Goal: Task Accomplishment & Management: Complete application form

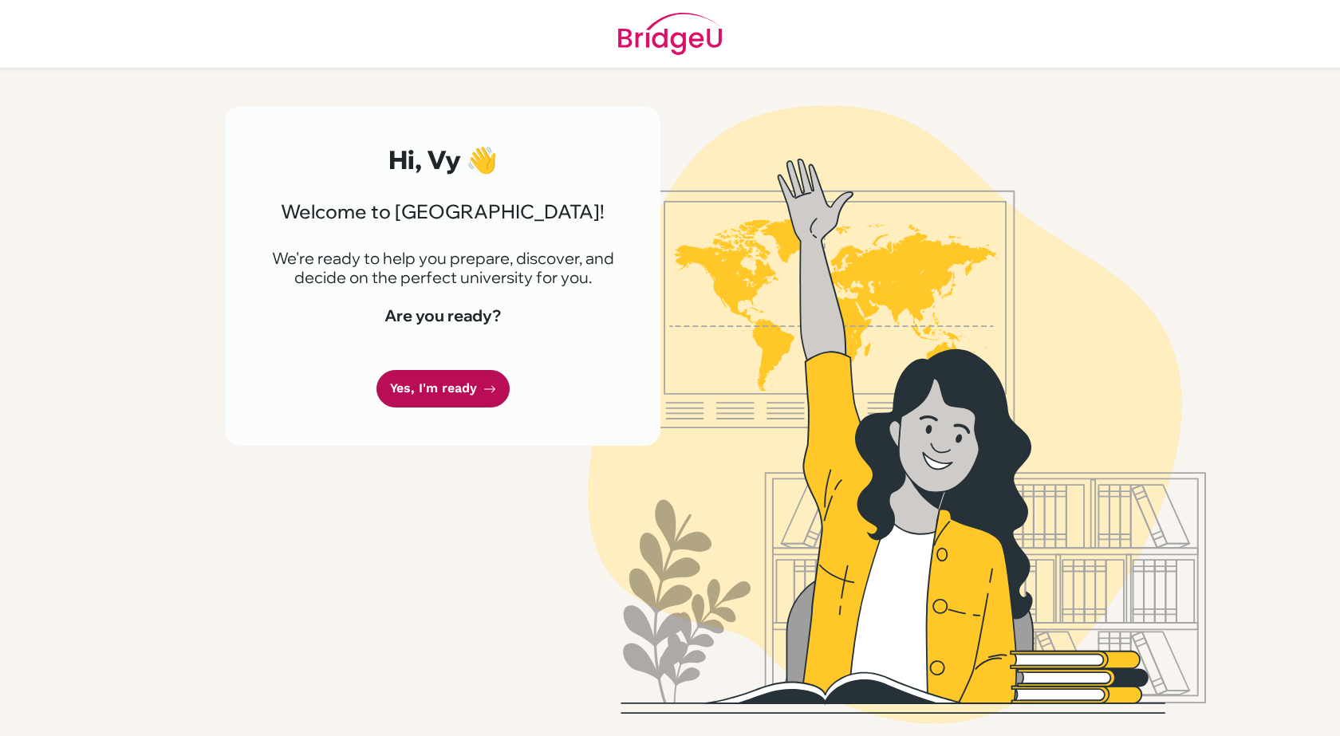
click at [462, 387] on link "Yes, I'm ready" at bounding box center [443, 388] width 133 height 37
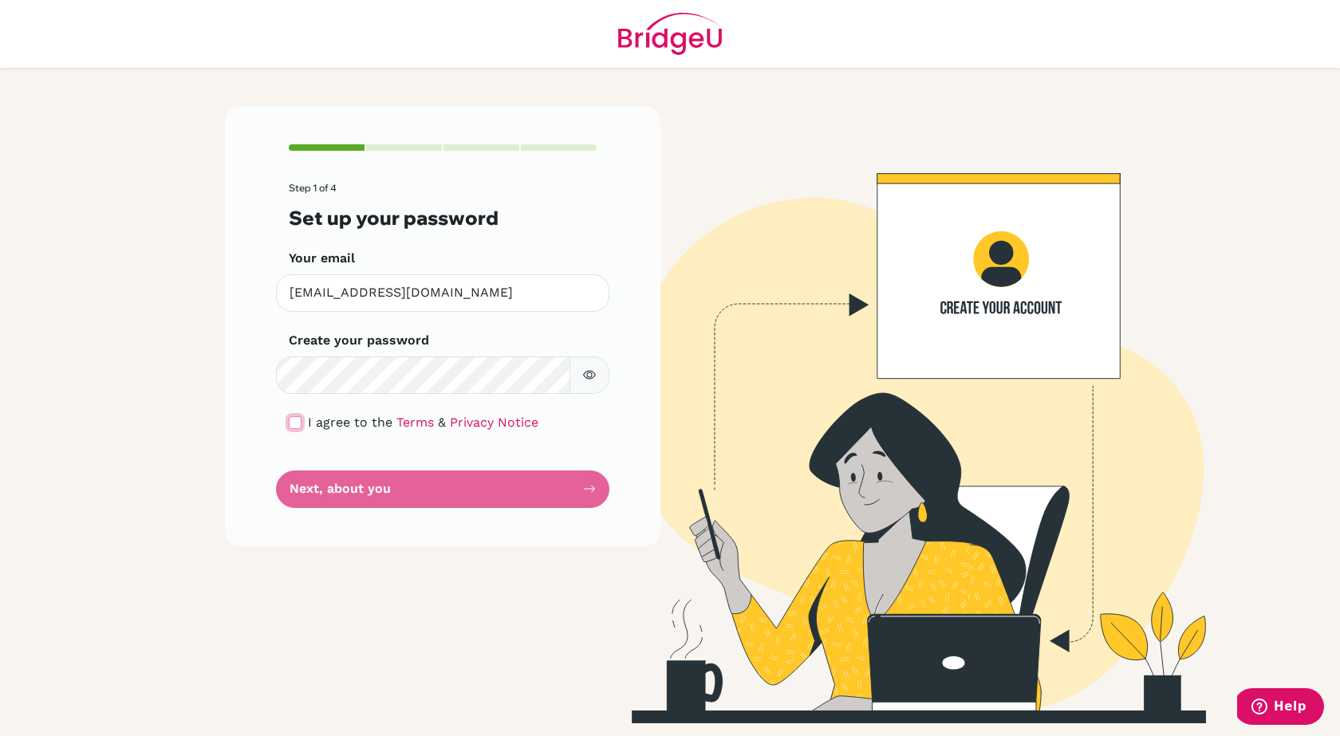
click at [294, 421] on input "checkbox" at bounding box center [295, 422] width 13 height 13
checkbox input "true"
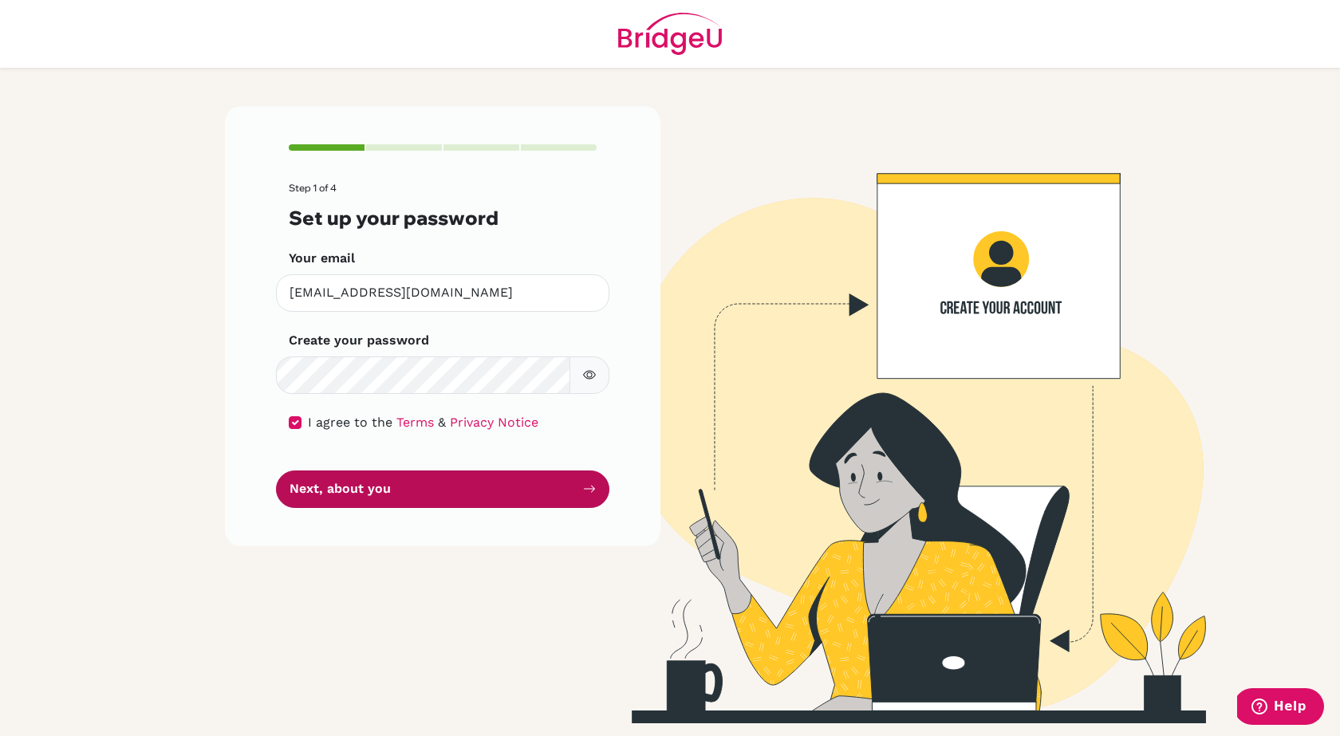
click at [340, 490] on button "Next, about you" at bounding box center [442, 489] width 333 height 37
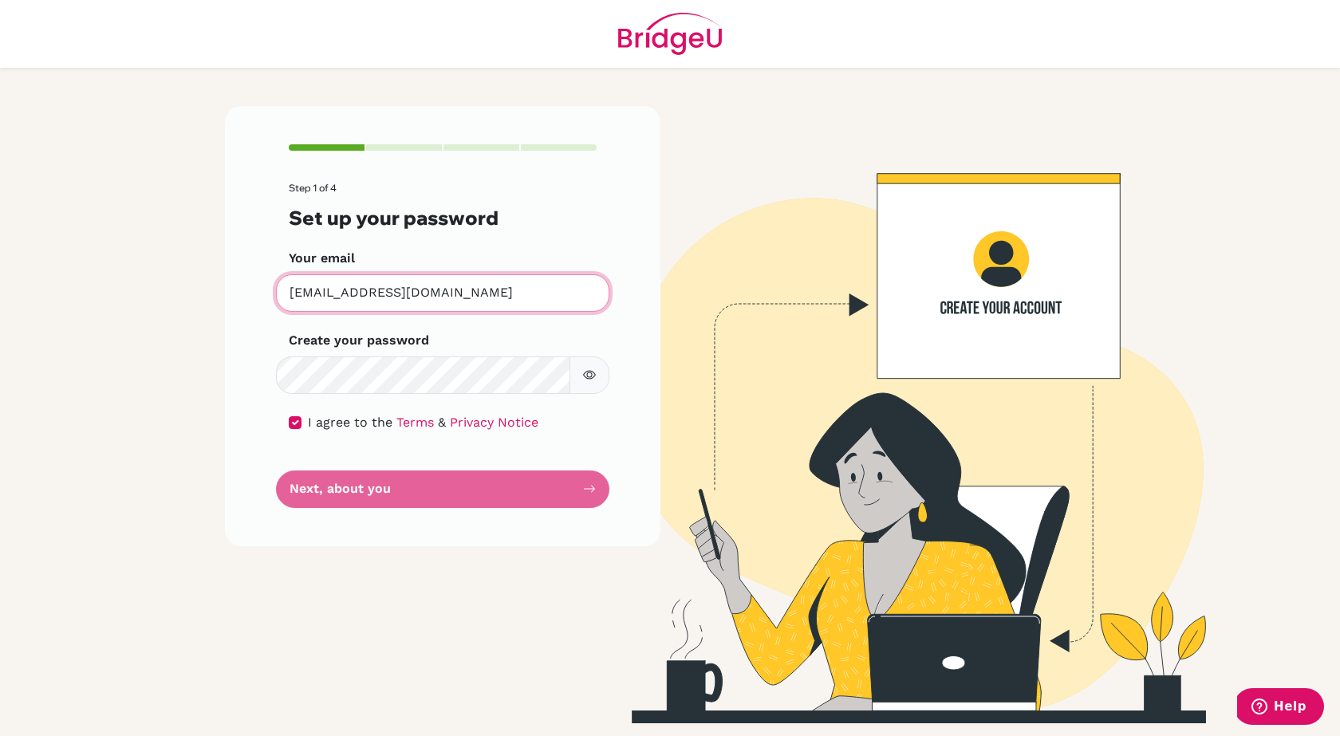
click at [446, 308] on input "[EMAIL_ADDRESS][DOMAIN_NAME]" at bounding box center [442, 292] width 333 height 37
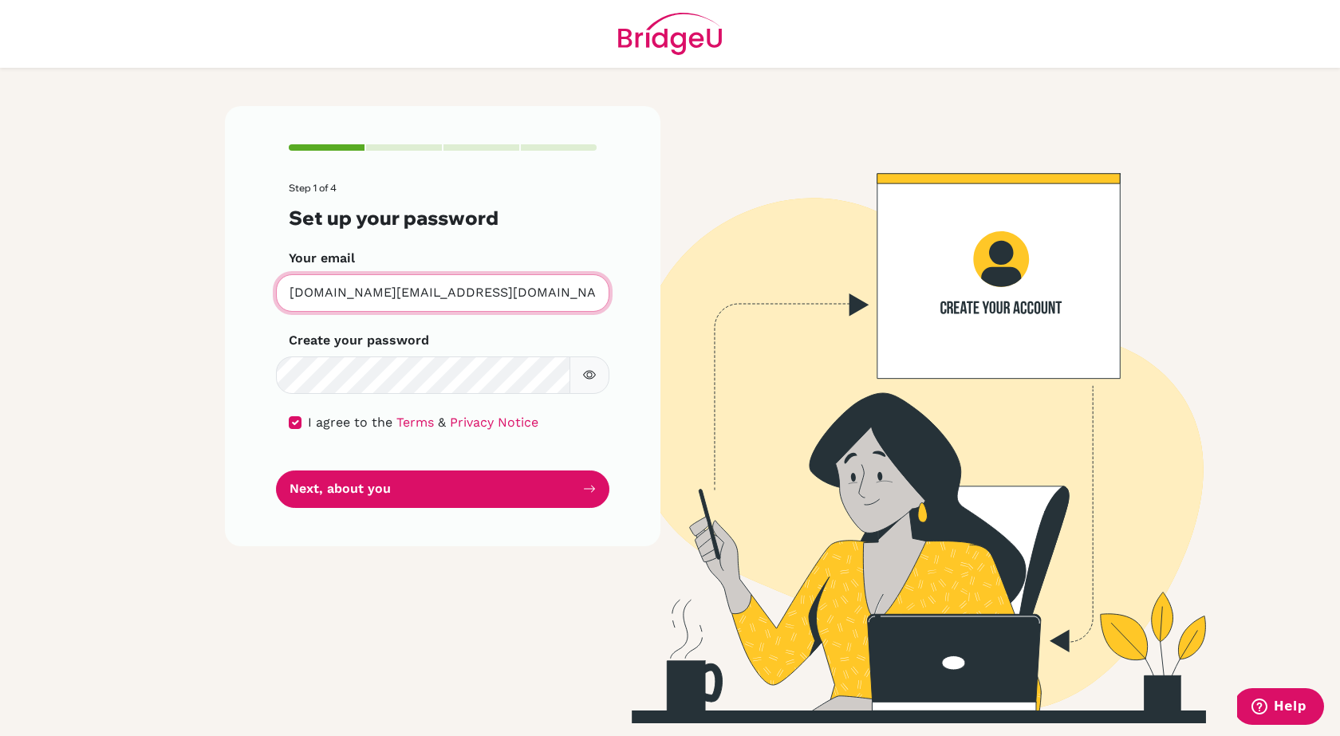
click at [421, 290] on input "vynnb.work@gmail.com" at bounding box center [442, 292] width 333 height 37
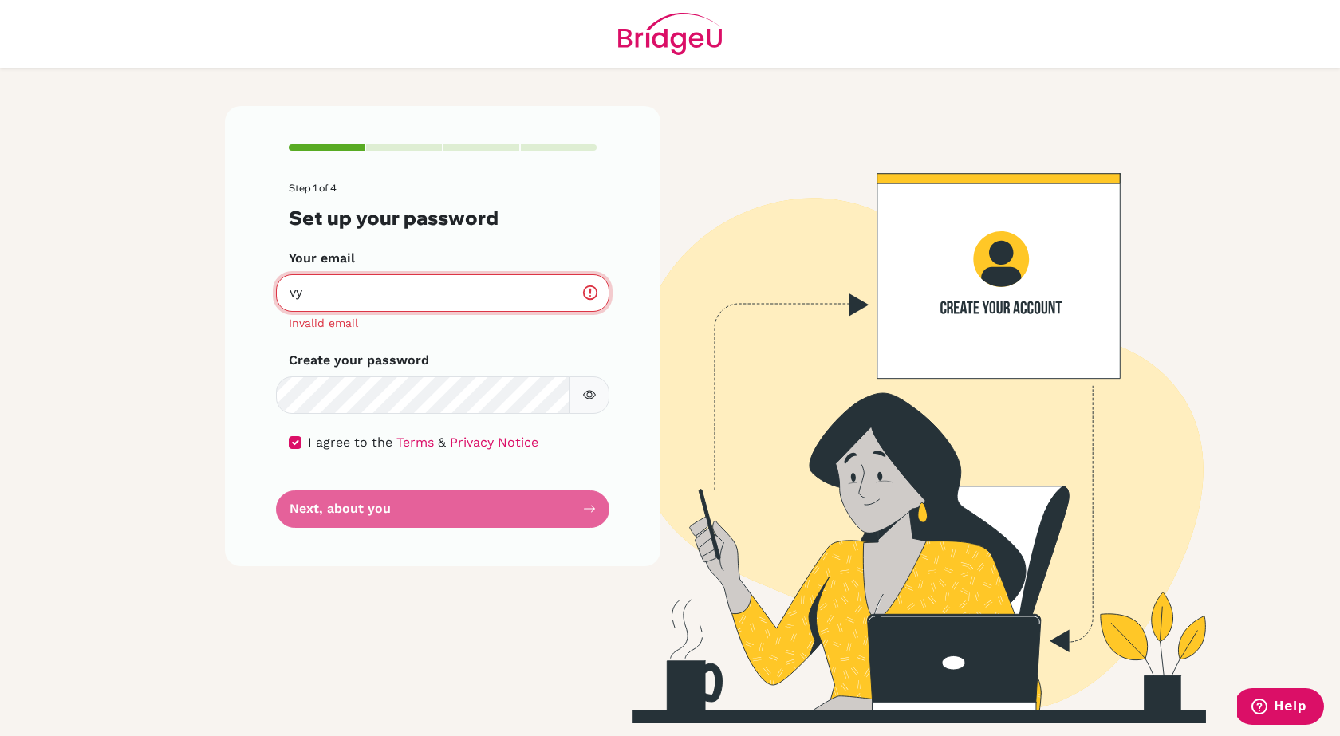
type input "[EMAIL_ADDRESS][DOMAIN_NAME]"
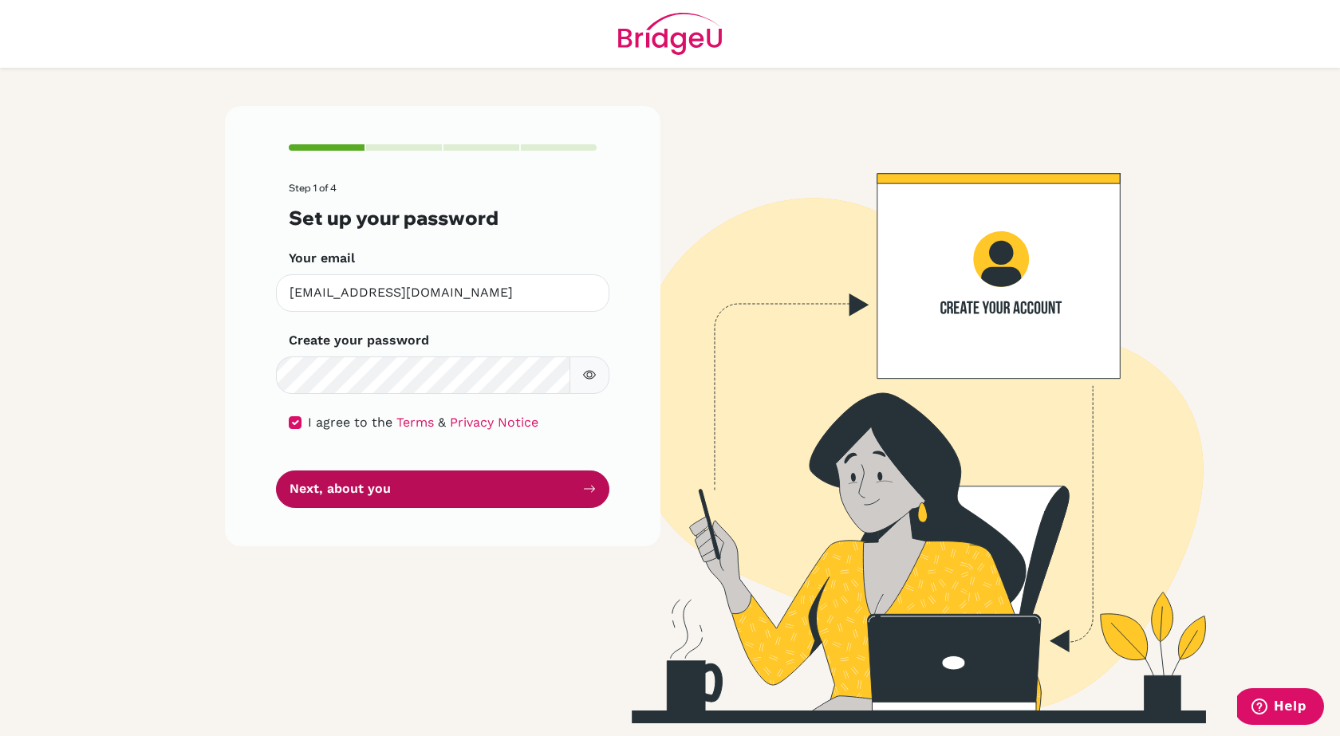
click at [413, 483] on button "Next, about you" at bounding box center [442, 489] width 333 height 37
click at [416, 493] on button "Next, about you" at bounding box center [442, 489] width 333 height 37
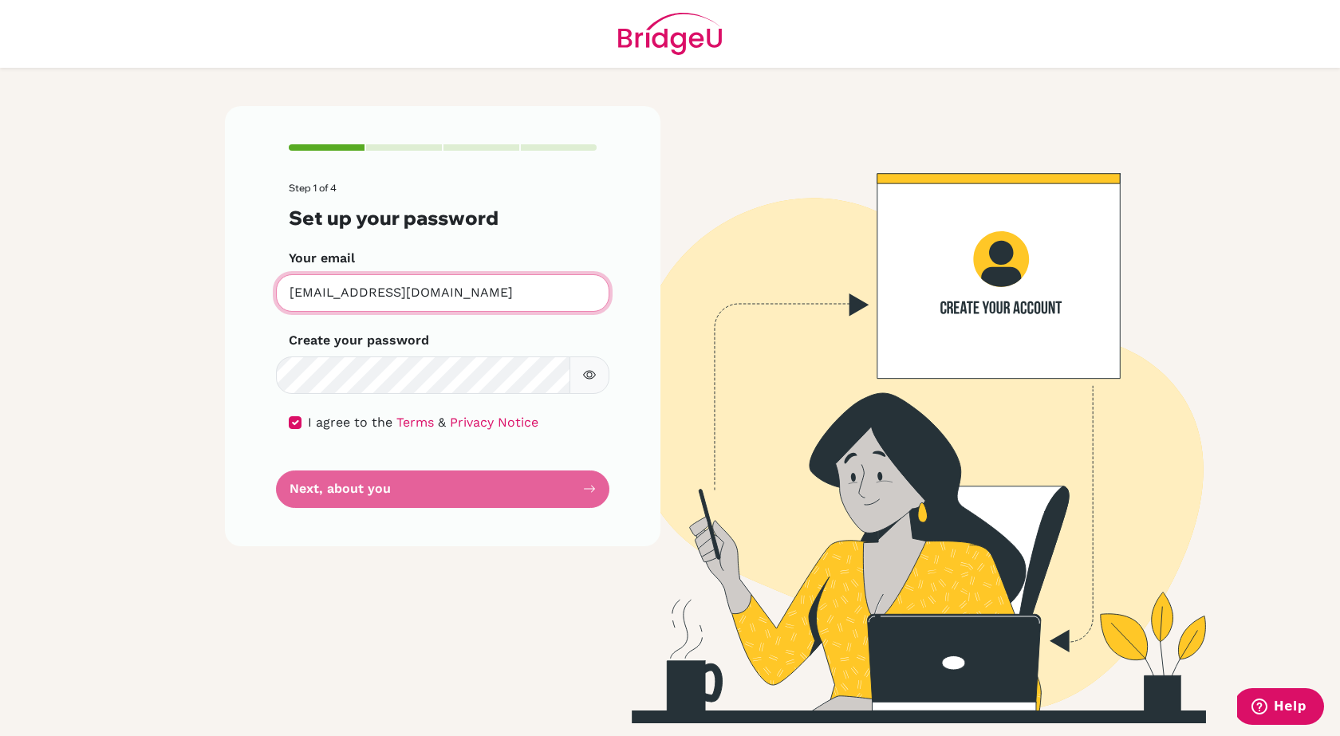
click at [408, 299] on input "[EMAIL_ADDRESS][DOMAIN_NAME]" at bounding box center [442, 292] width 333 height 37
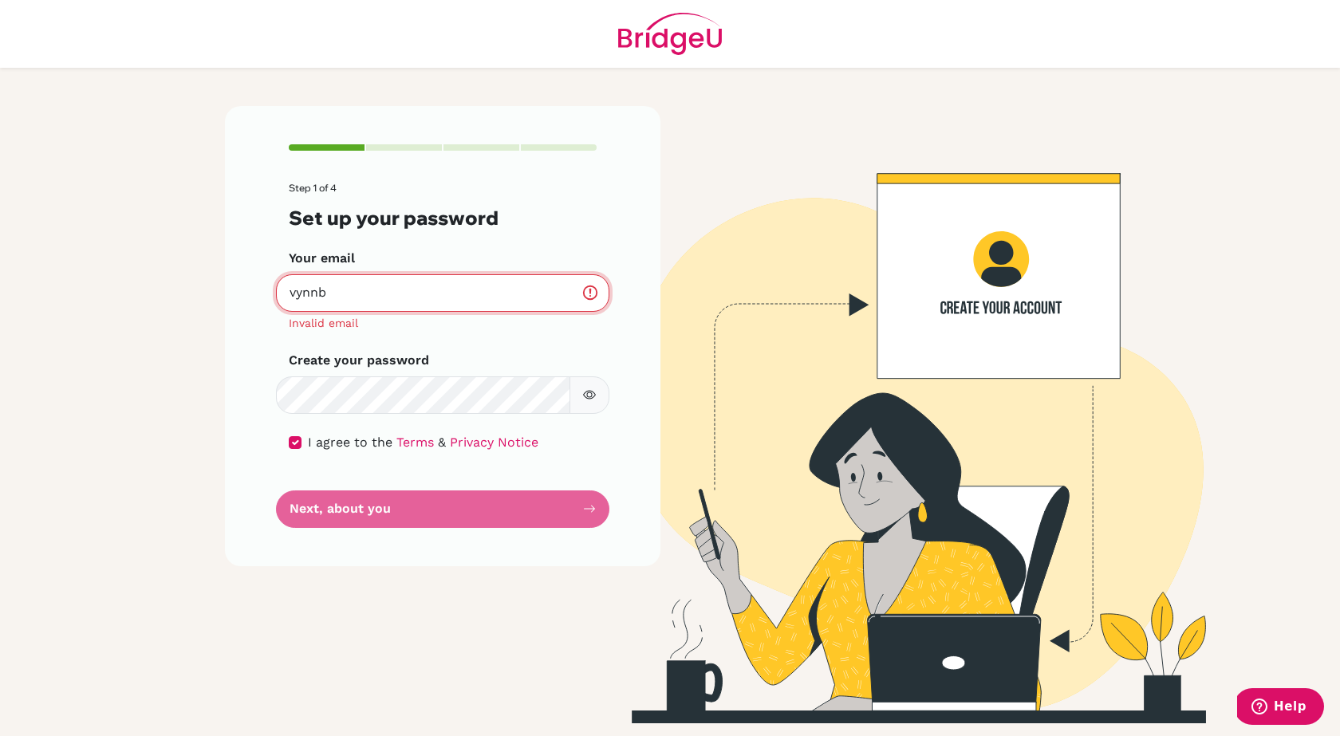
type input "[EMAIL_ADDRESS][DOMAIN_NAME]"
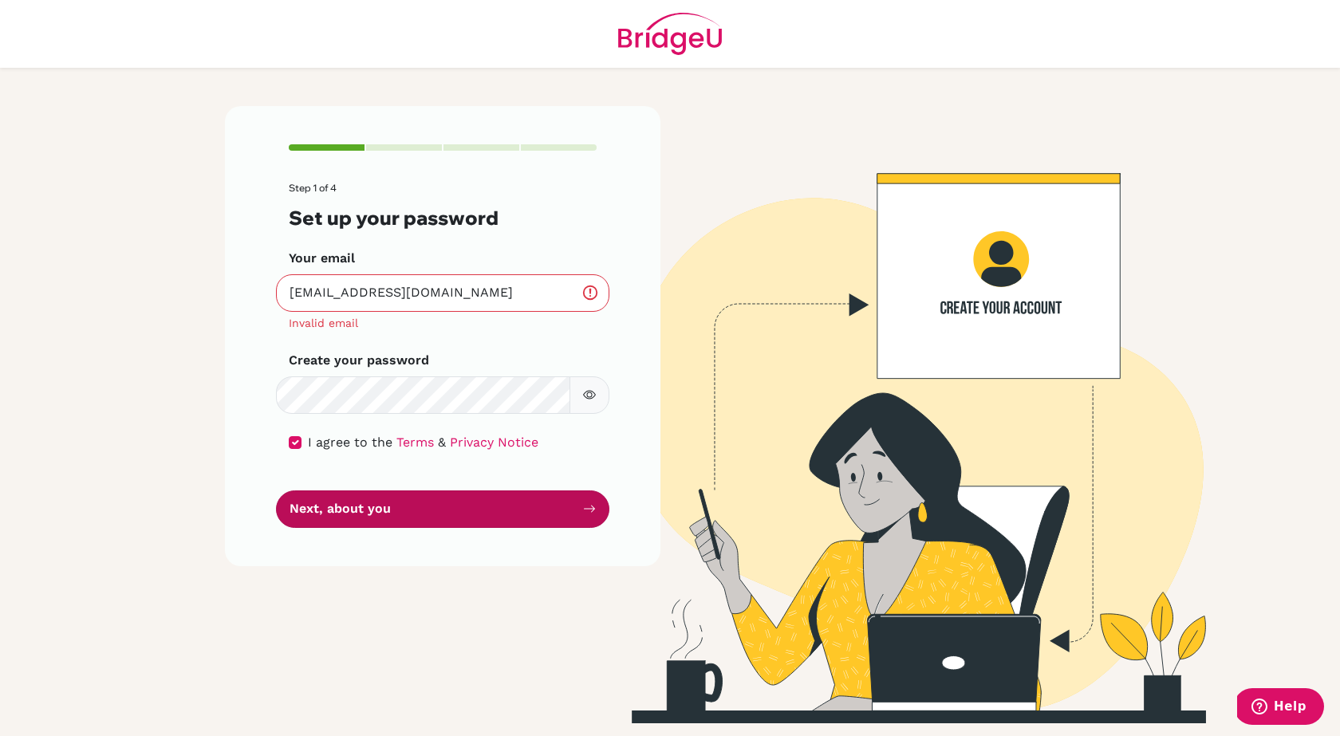
click at [383, 511] on button "Next, about you" at bounding box center [442, 509] width 333 height 37
